Goal: Information Seeking & Learning: Learn about a topic

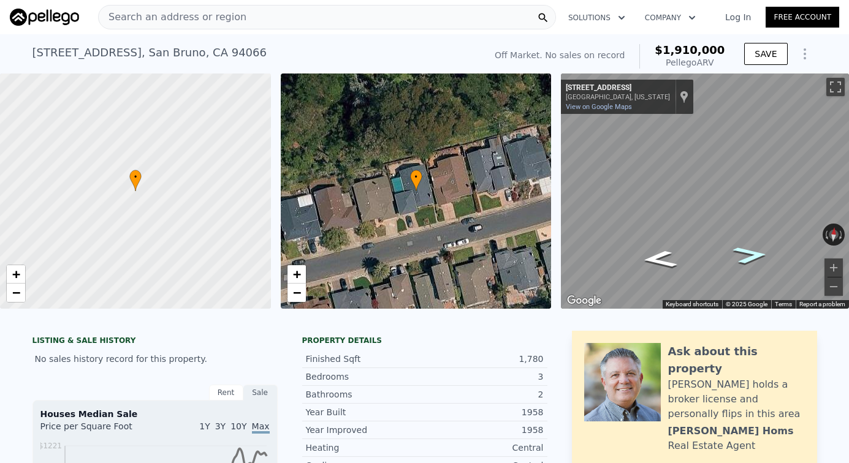
click at [732, 248] on icon "Go East, Princeton Dr" at bounding box center [750, 256] width 65 height 26
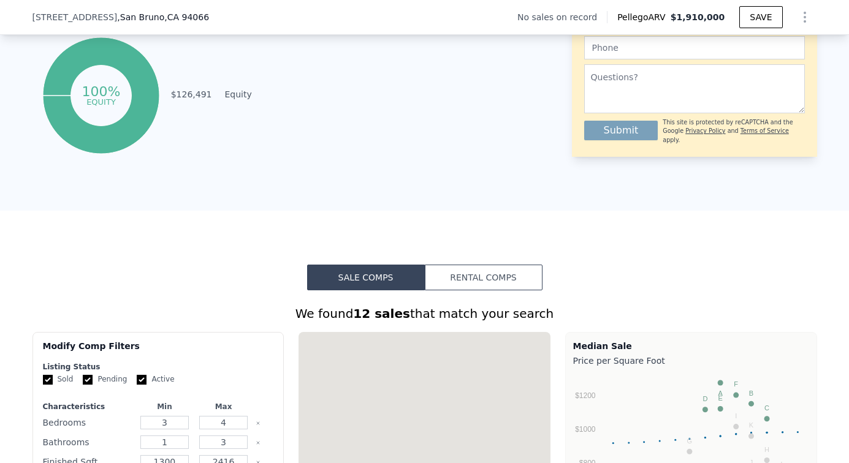
scroll to position [921, 0]
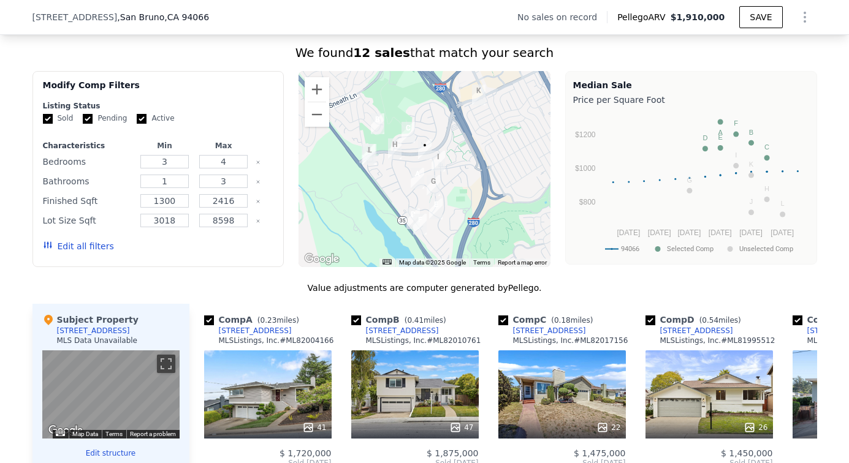
click at [442, 160] on img "2261 Whitman Way" at bounding box center [438, 161] width 13 height 21
click at [439, 161] on img "2261 Whitman Way" at bounding box center [438, 161] width 13 height 21
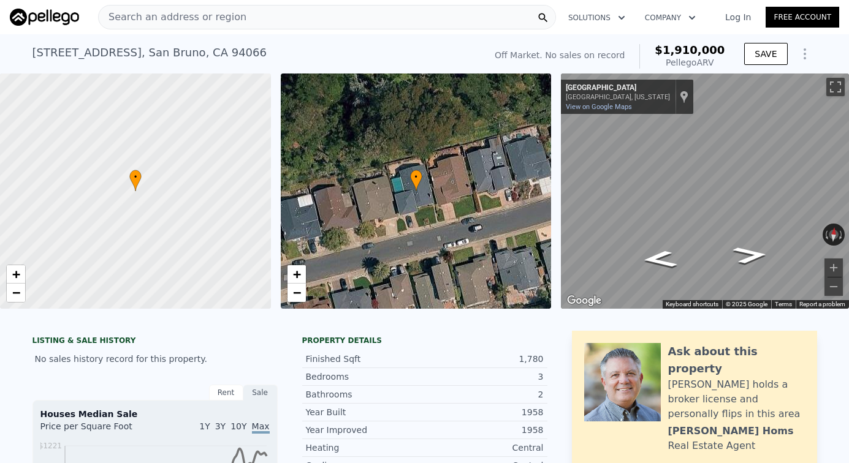
scroll to position [0, 0]
click at [460, 17] on div "Search an address or region" at bounding box center [327, 17] width 458 height 25
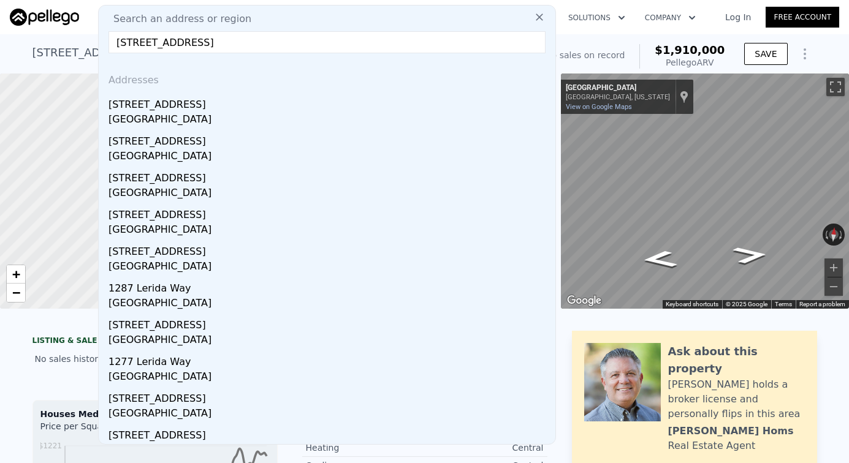
type input "[STREET_ADDRESS]"
click at [290, 105] on div "[STREET_ADDRESS]" at bounding box center [329, 103] width 442 height 20
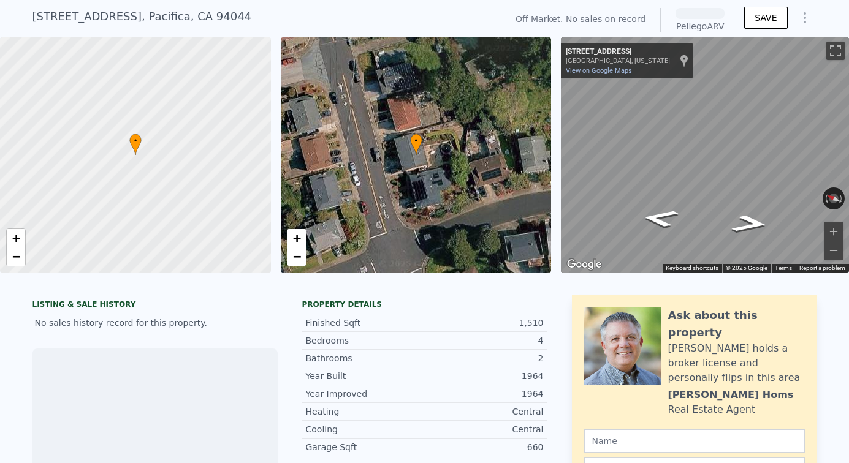
scroll to position [38, 0]
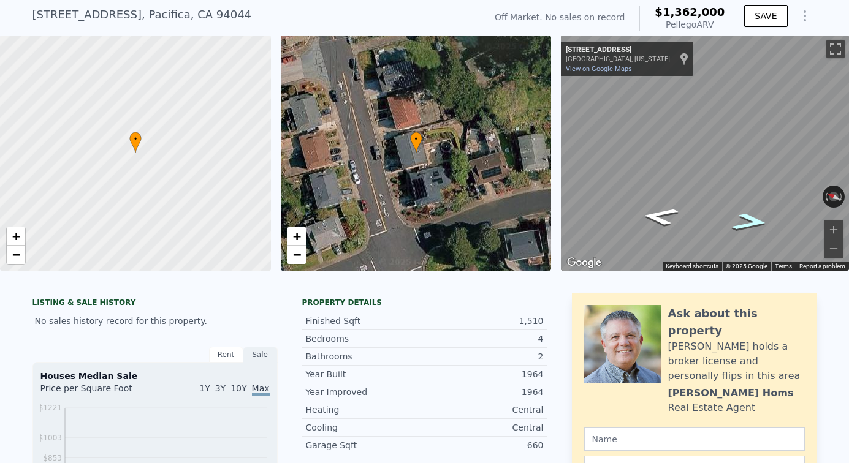
click at [758, 228] on icon "Go South, Lerida Way" at bounding box center [750, 222] width 68 height 26
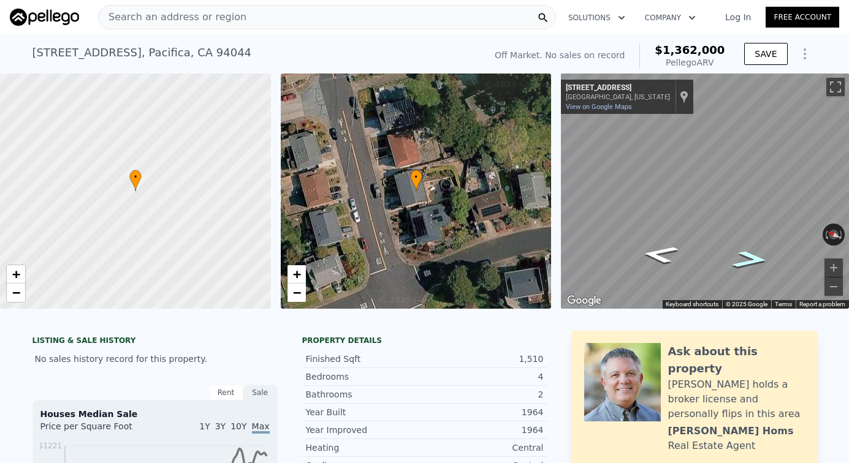
scroll to position [0, 0]
click at [755, 259] on icon "Go South, Lerida Way" at bounding box center [750, 260] width 66 height 26
click at [474, 20] on div "Search an address or region" at bounding box center [327, 17] width 458 height 25
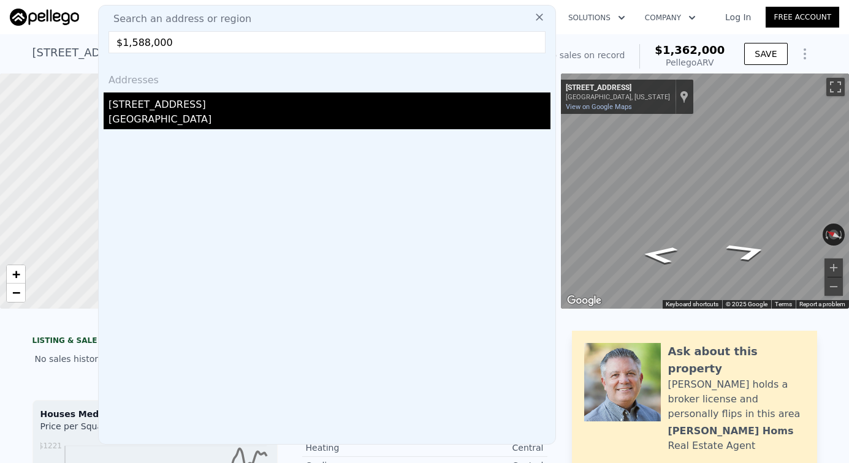
type input "$1,588,000"
click at [289, 112] on div "[STREET_ADDRESS]" at bounding box center [329, 103] width 442 height 20
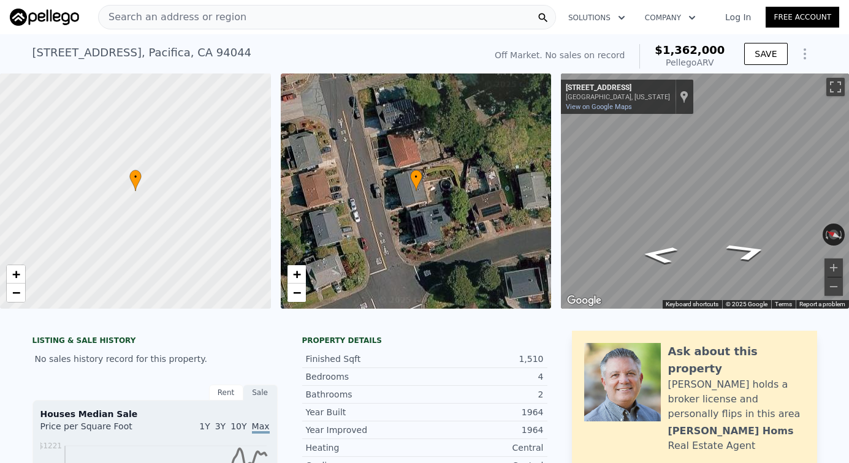
click at [266, 13] on div "Search an address or region" at bounding box center [327, 17] width 458 height 25
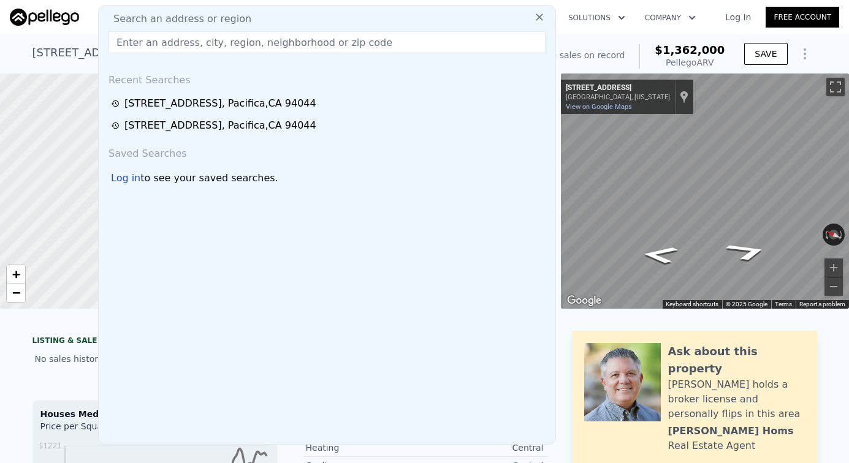
type input "$1,588,000"
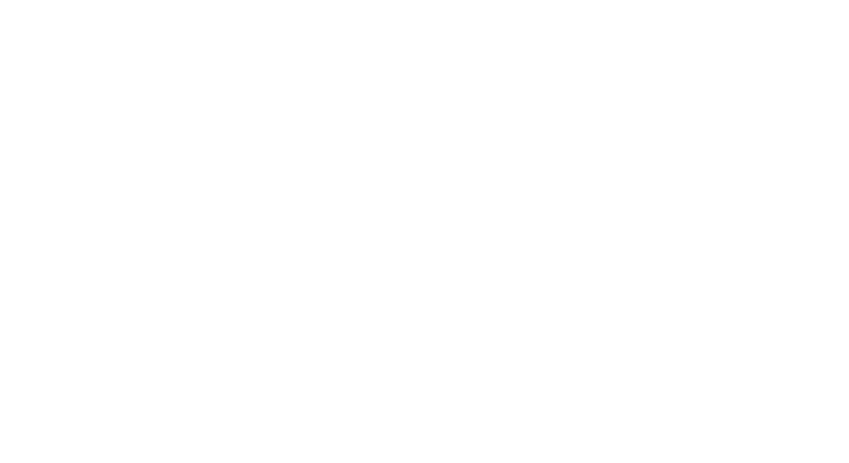
click at [354, 124] on div at bounding box center [424, 231] width 849 height 463
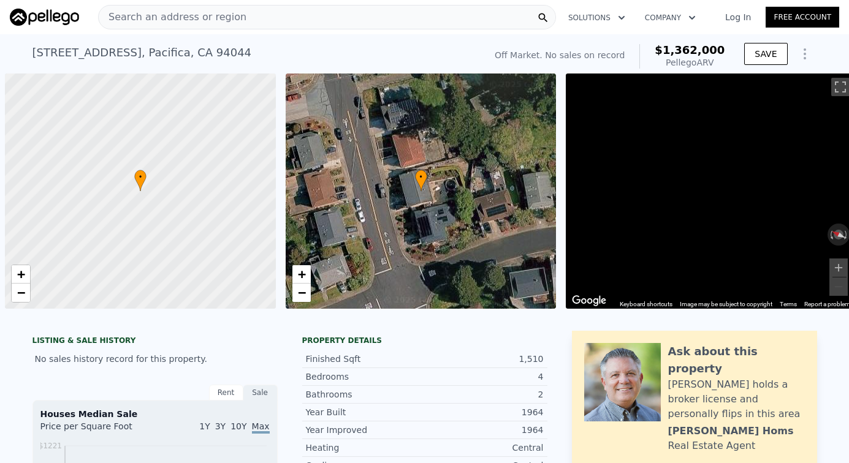
scroll to position [0, 5]
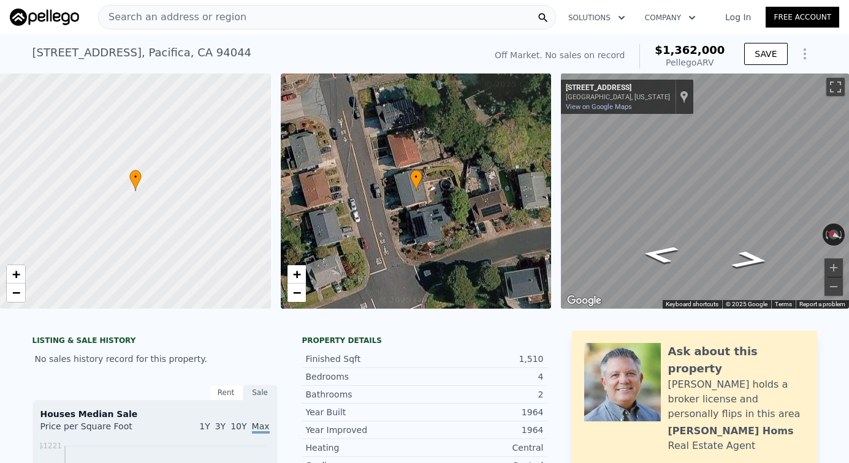
click at [184, 19] on span "Search an address or region" at bounding box center [173, 17] width 148 height 15
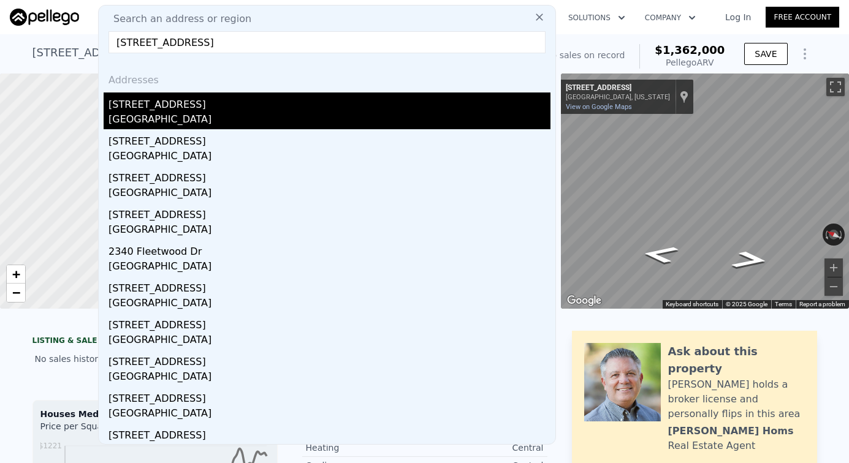
type input "[STREET_ADDRESS]"
click at [209, 118] on div "[GEOGRAPHIC_DATA]" at bounding box center [329, 120] width 442 height 17
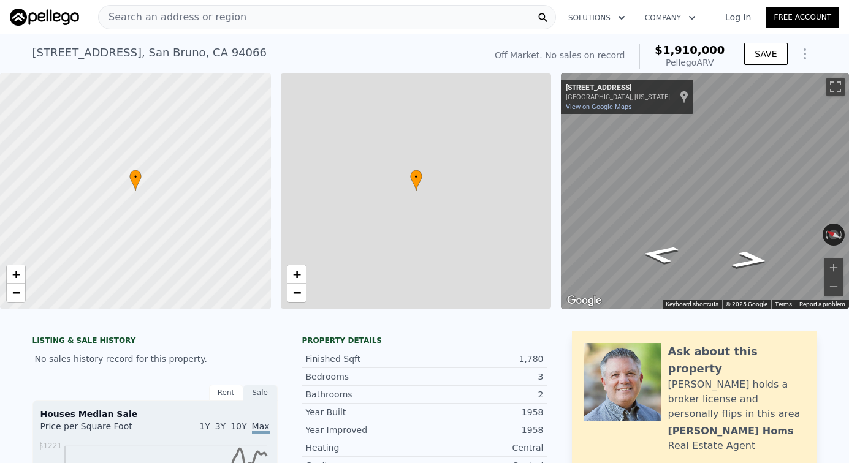
type input "$ 1,910,000"
type input "8"
type input "1300"
type input "2416"
type input "3018"
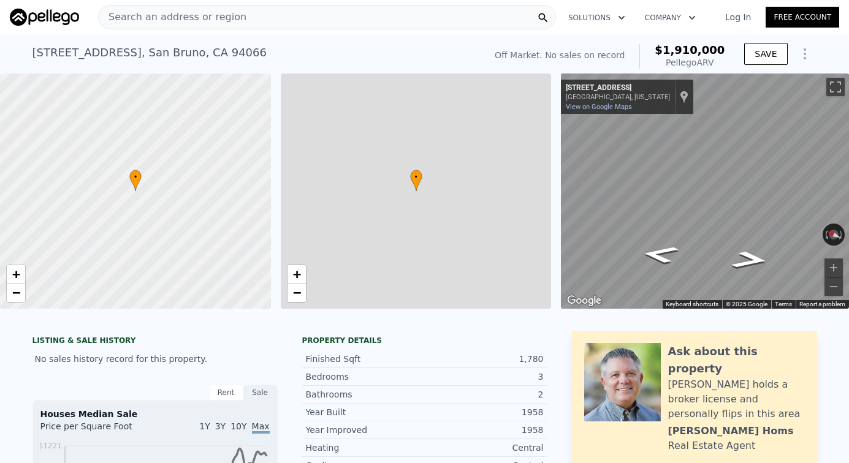
type input "8598"
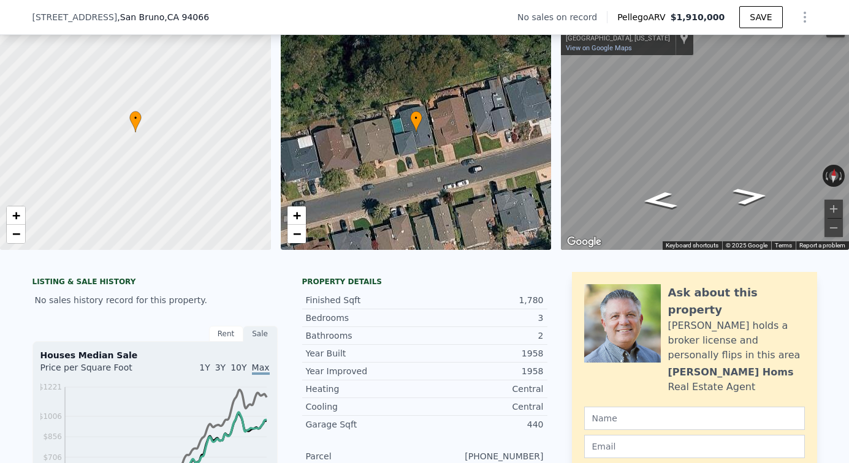
scroll to position [109, 0]
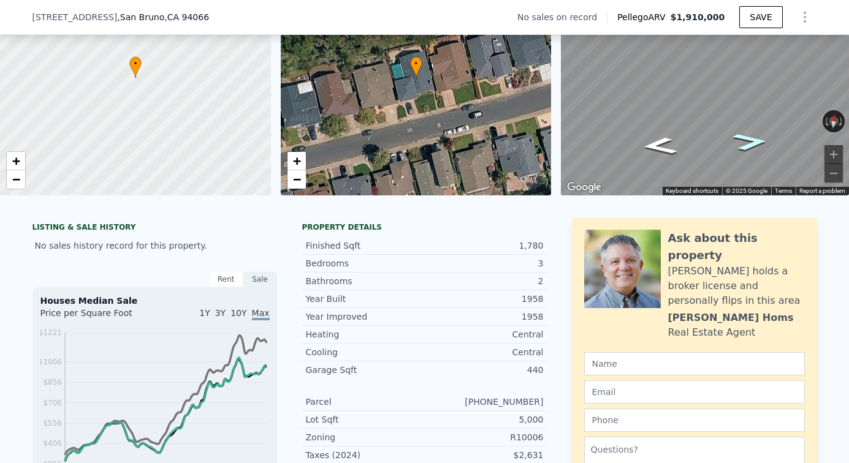
click at [756, 139] on icon "Go East, Princeton Dr" at bounding box center [750, 142] width 65 height 26
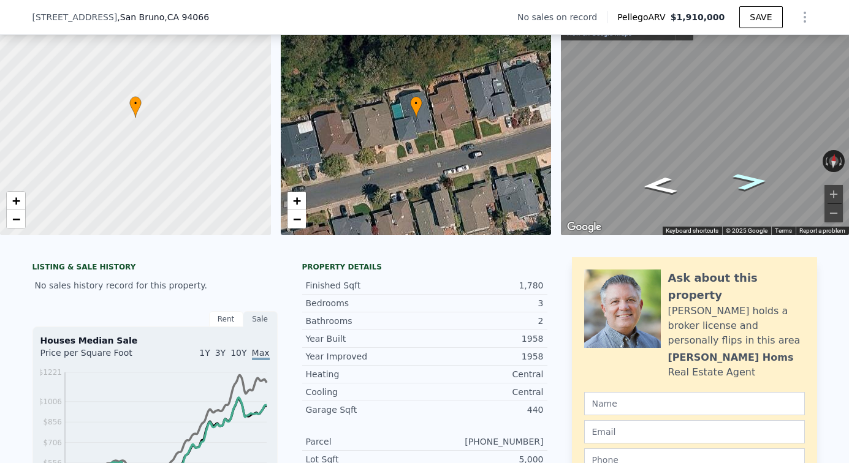
click at [748, 183] on icon "Go East, Princeton Dr" at bounding box center [750, 182] width 65 height 26
